Goal: Find specific page/section

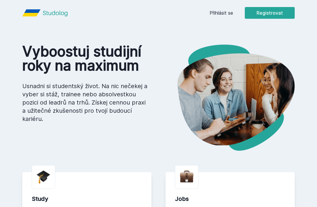
click at [217, 16] on link "Přihlásit se" at bounding box center [220, 12] width 23 height 7
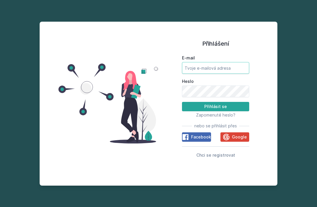
click at [238, 74] on input "E-mail" at bounding box center [215, 68] width 67 height 12
type input "[EMAIL_ADDRESS][DOMAIN_NAME]"
click at [215, 111] on button "Přihlásit se" at bounding box center [215, 106] width 67 height 9
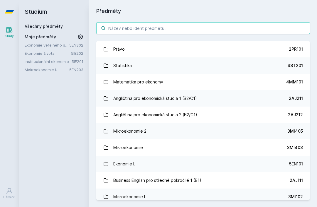
click at [156, 27] on input "search" at bounding box center [202, 28] width 213 height 12
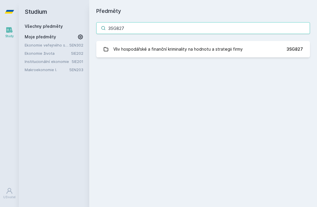
type input "3SG827"
click at [220, 50] on div "Vliv hospodářské a finanční kriminality na hodnotu a strategii firmy" at bounding box center [177, 49] width 129 height 12
